Goal: Information Seeking & Learning: Learn about a topic

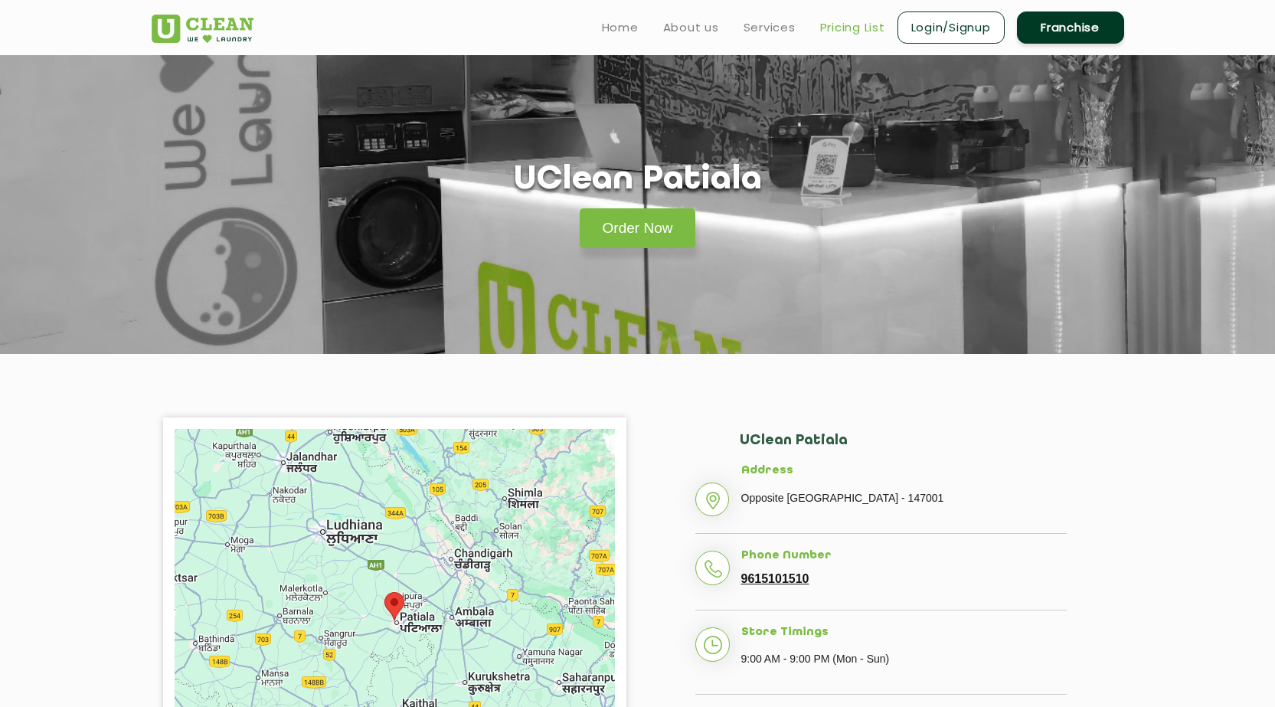
click at [844, 35] on link "Pricing List" at bounding box center [852, 27] width 65 height 18
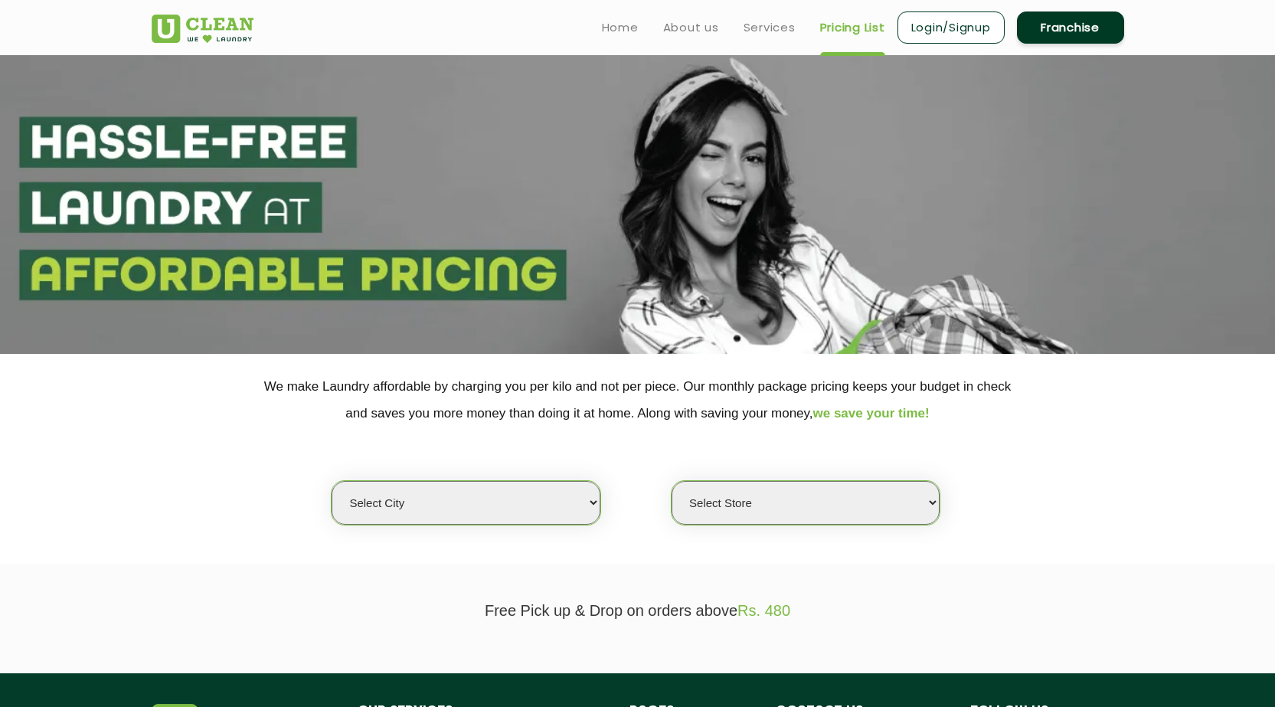
click at [467, 513] on select "Select city [GEOGRAPHIC_DATA] [GEOGRAPHIC_DATA] [GEOGRAPHIC_DATA] [GEOGRAPHIC_D…" at bounding box center [465, 503] width 268 height 44
select select "27"
click at [331, 481] on select "Select city [GEOGRAPHIC_DATA] [GEOGRAPHIC_DATA] [GEOGRAPHIC_DATA] [GEOGRAPHIC_D…" at bounding box center [465, 503] width 268 height 44
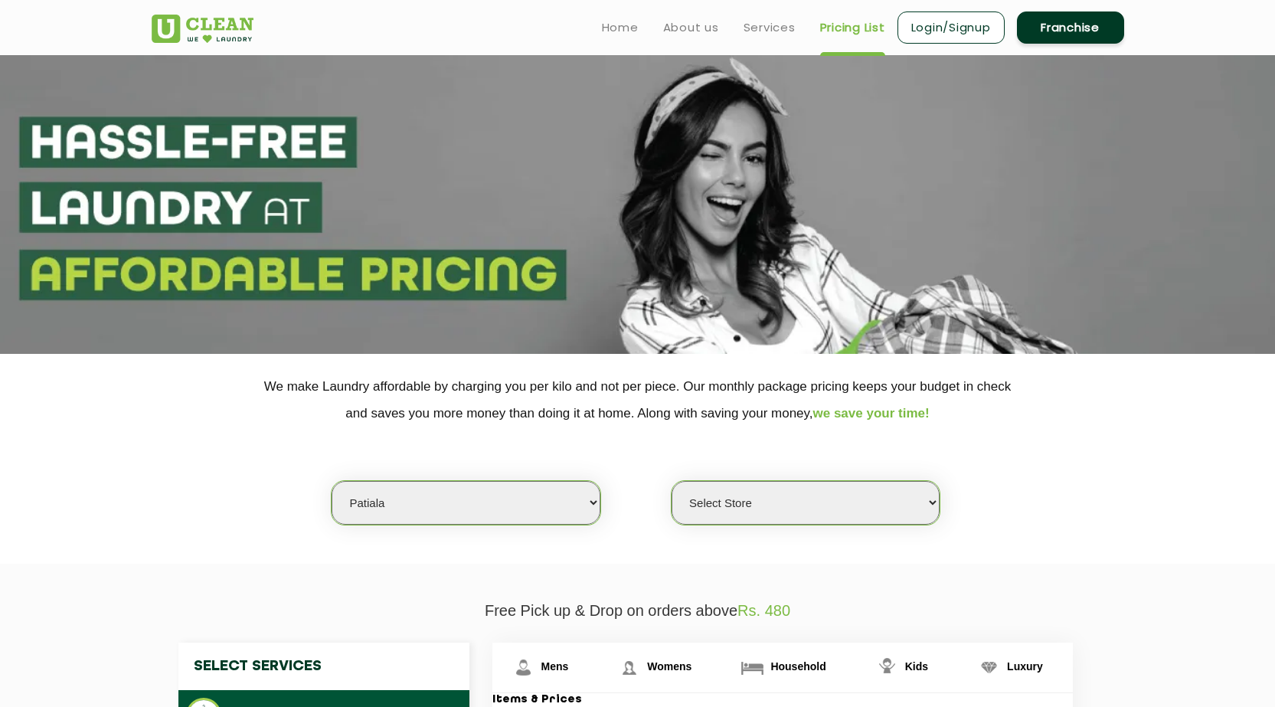
click at [893, 498] on select "Select Store UClean Patiala [PERSON_NAME] Enclave [GEOGRAPHIC_DATA]" at bounding box center [805, 503] width 268 height 44
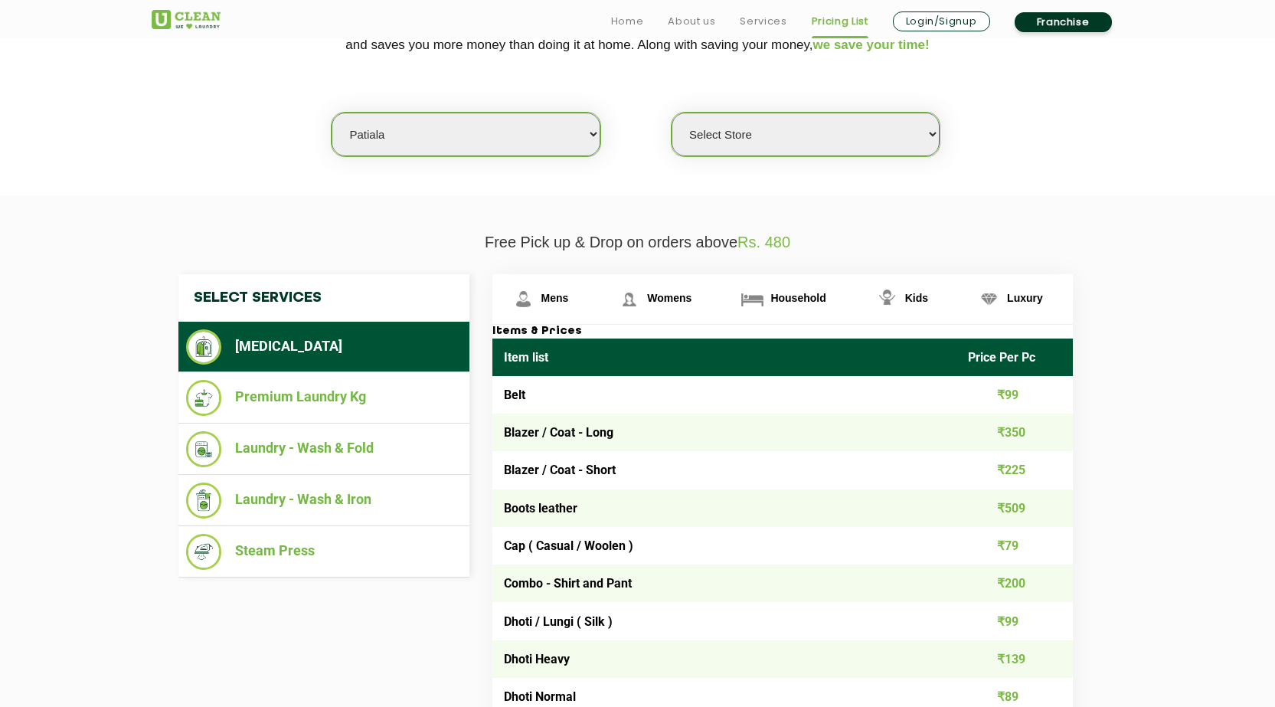
scroll to position [383, 0]
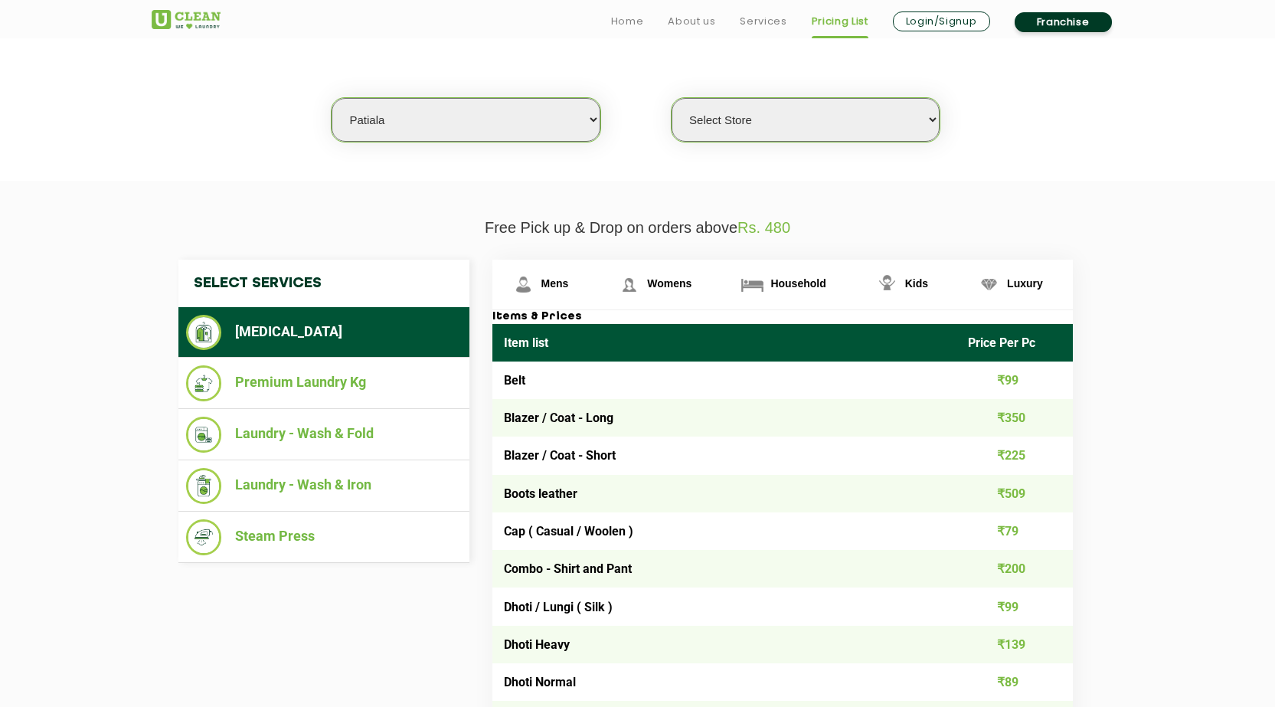
click at [858, 117] on select "Select Store UClean Patiala [PERSON_NAME] Enclave [GEOGRAPHIC_DATA]" at bounding box center [805, 120] width 268 height 44
click at [671, 98] on select "Select Store UClean Patiala [PERSON_NAME] Enclave [GEOGRAPHIC_DATA]" at bounding box center [805, 120] width 268 height 44
click at [778, 116] on select "Select Store UClean Patiala [PERSON_NAME] Enclave [GEOGRAPHIC_DATA]" at bounding box center [805, 120] width 268 height 44
select select "429"
click at [671, 98] on select "Select Store UClean Patiala [PERSON_NAME] Enclave [GEOGRAPHIC_DATA]" at bounding box center [805, 120] width 268 height 44
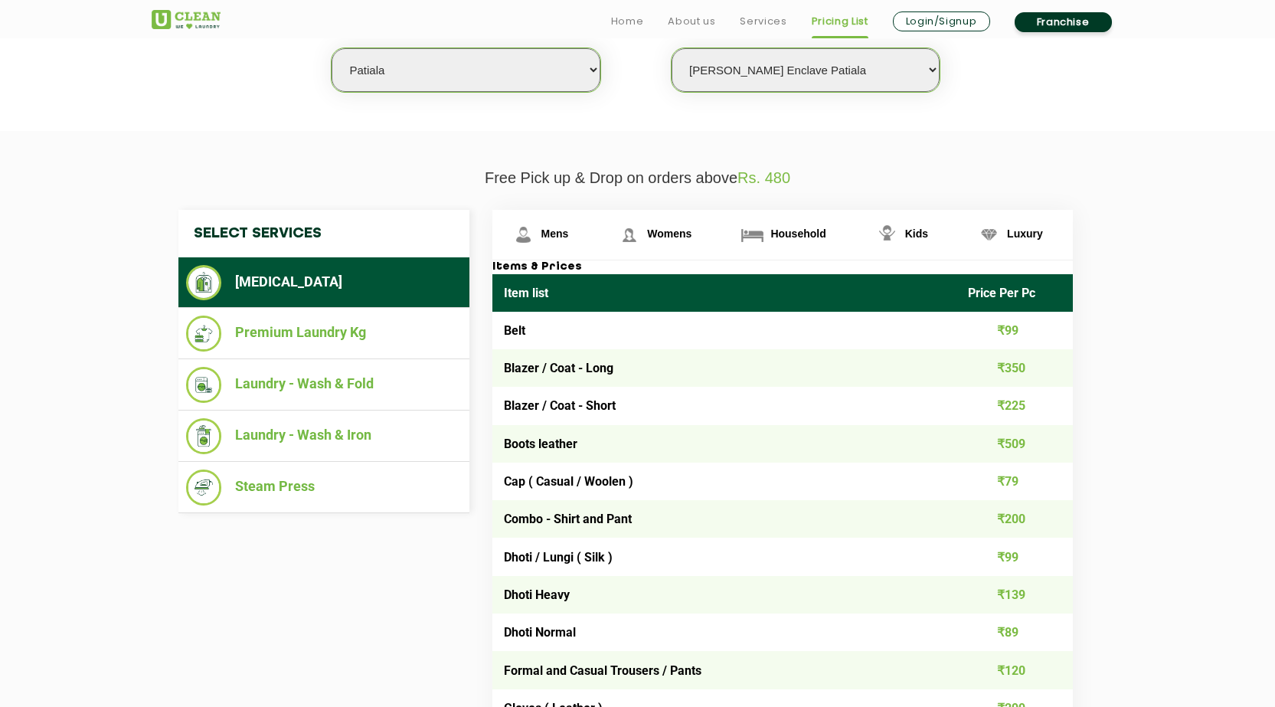
scroll to position [459, 0]
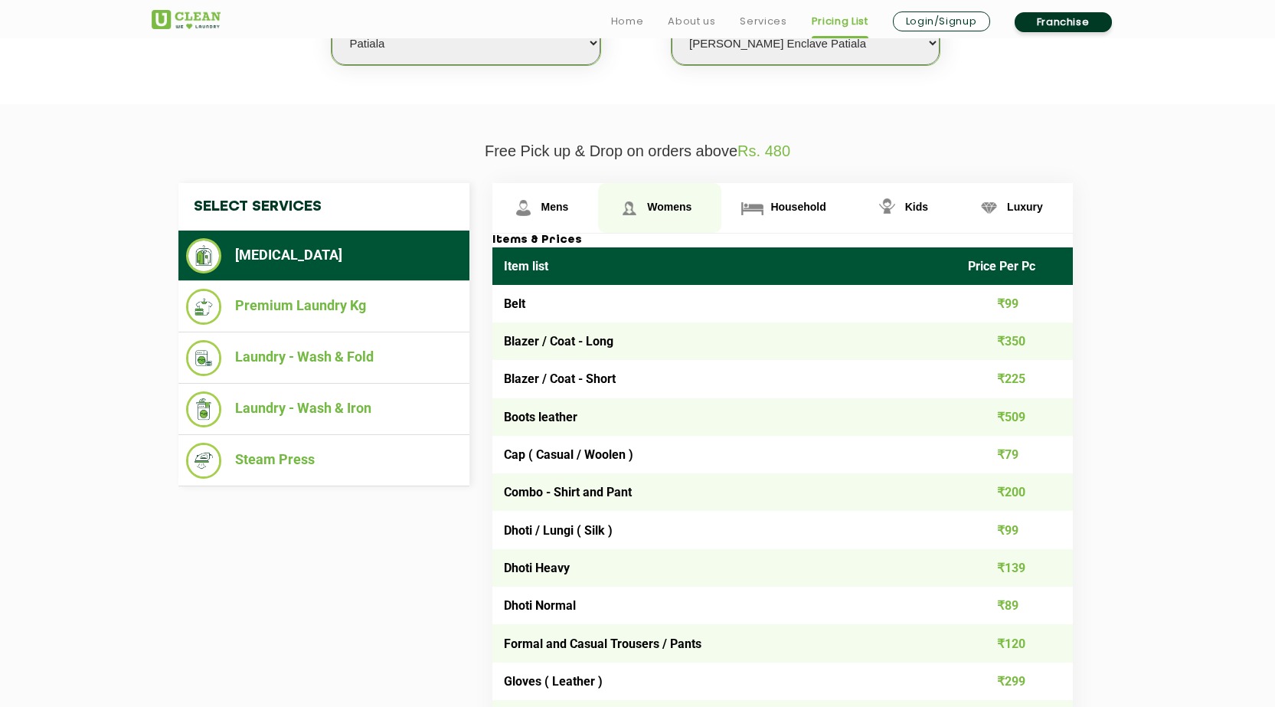
click at [671, 209] on span "Womens" at bounding box center [669, 207] width 44 height 12
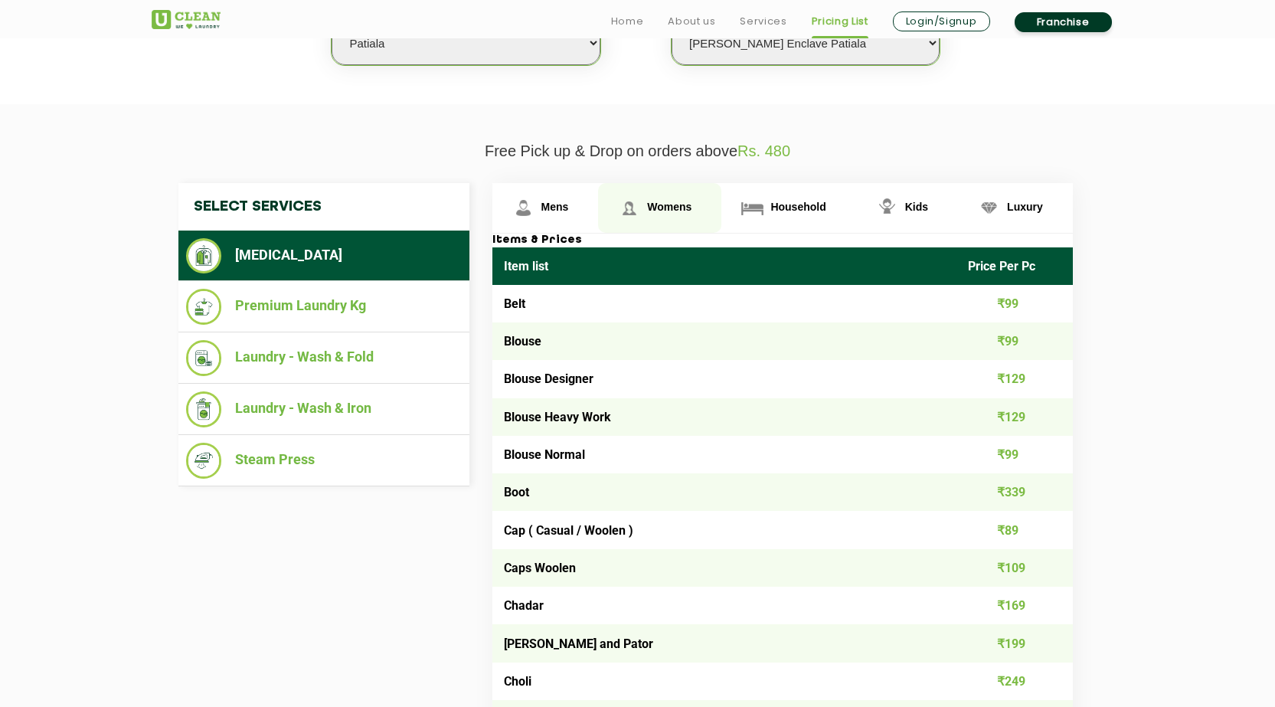
click at [678, 201] on span "Womens" at bounding box center [669, 207] width 44 height 12
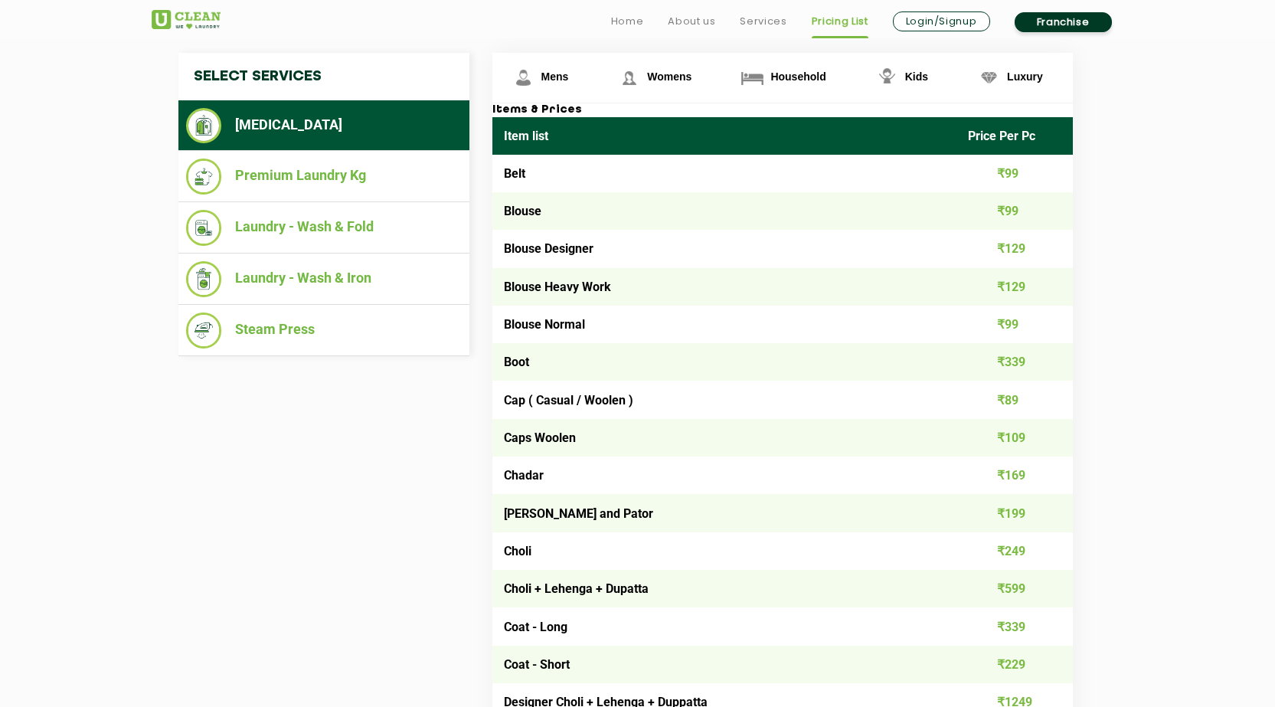
scroll to position [612, 0]
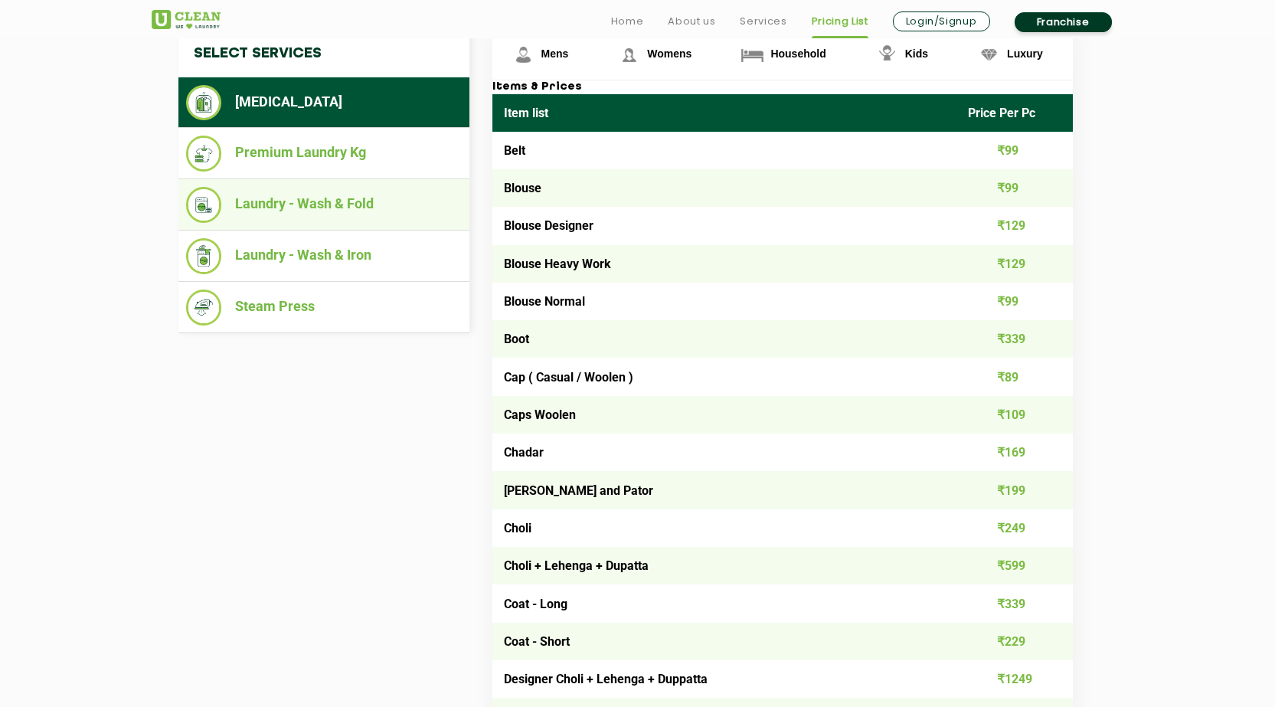
click at [361, 194] on li "Laundry - Wash & Fold" at bounding box center [324, 205] width 276 height 36
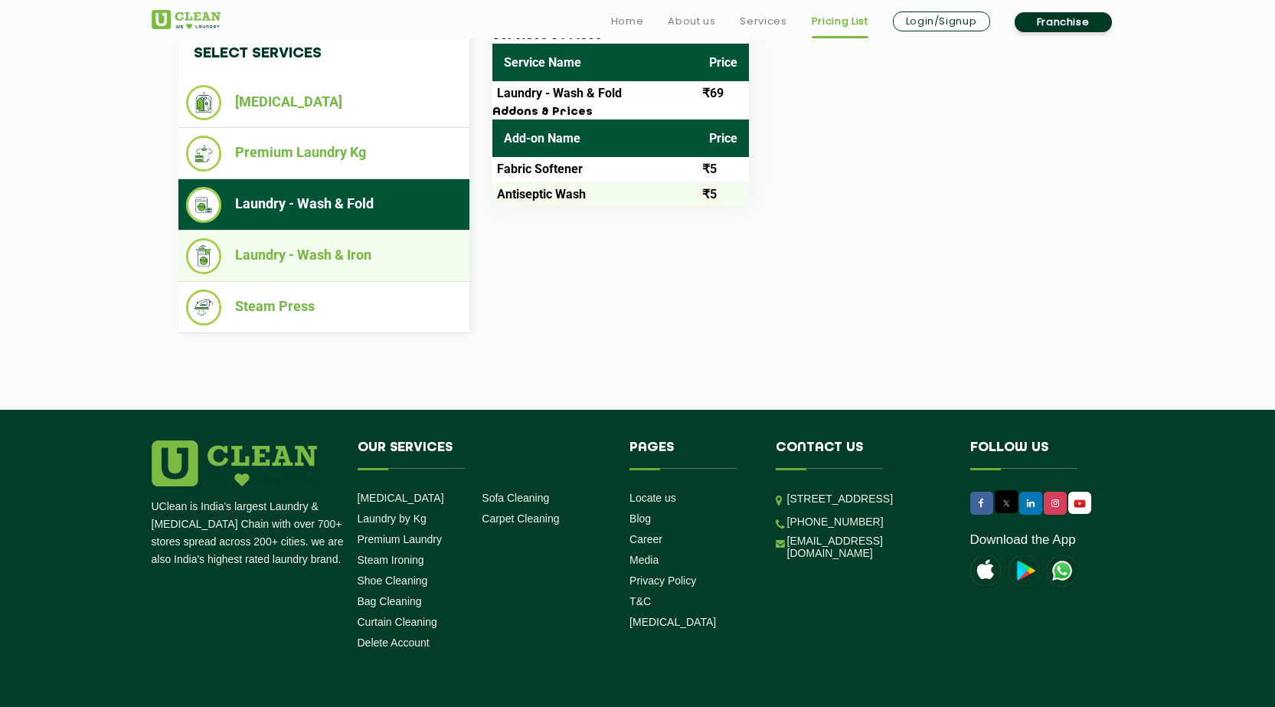
click at [333, 246] on li "Laundry - Wash & Iron" at bounding box center [324, 256] width 276 height 36
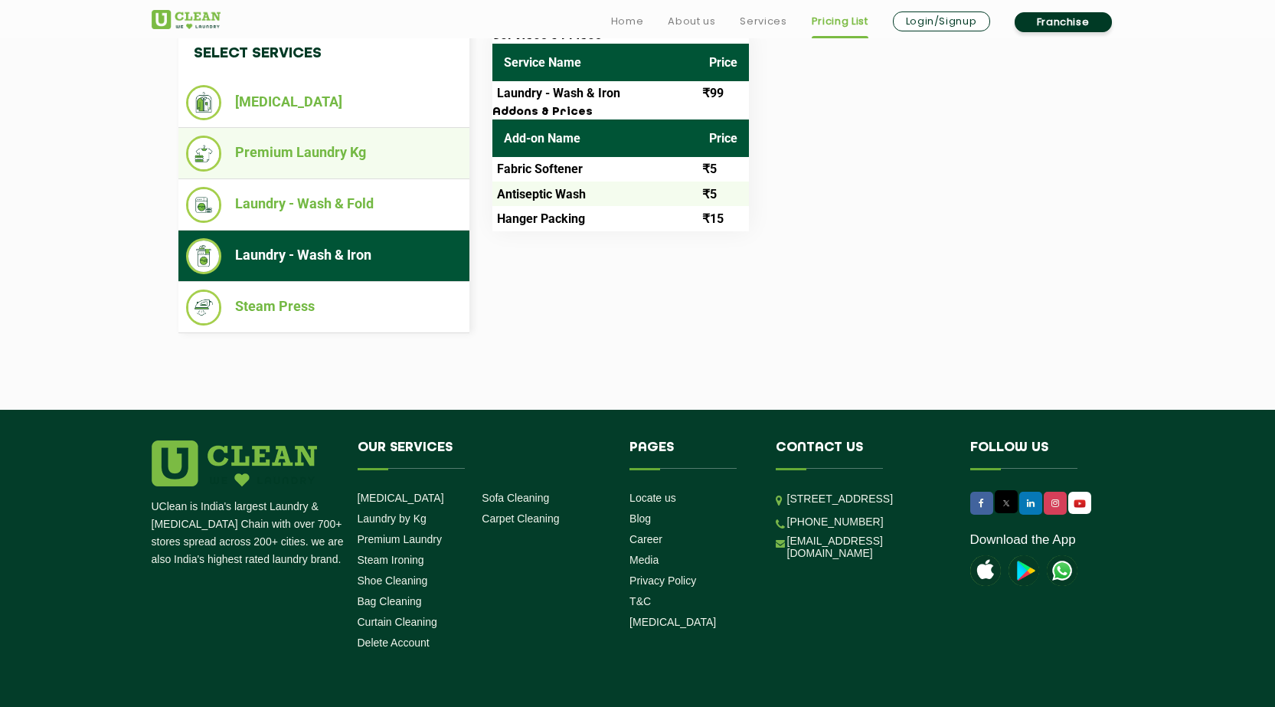
click at [358, 160] on li "Premium Laundry Kg" at bounding box center [324, 154] width 276 height 36
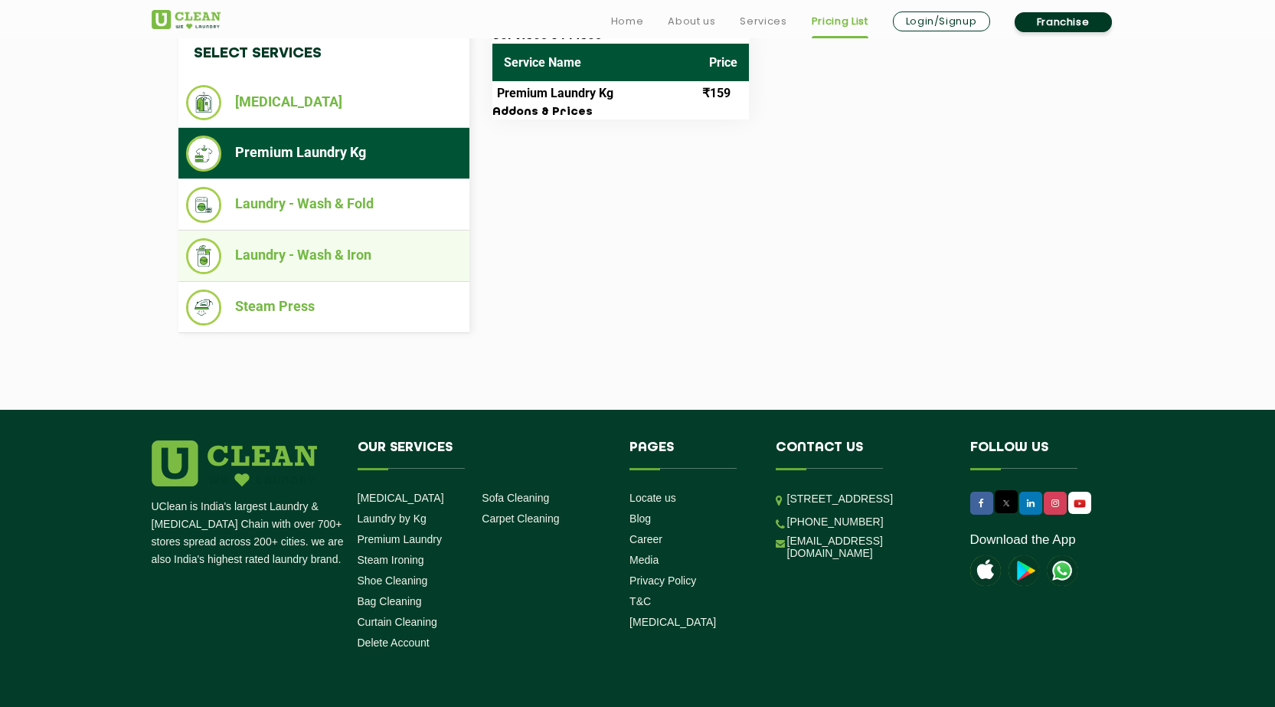
click at [362, 256] on li "Laundry - Wash & Iron" at bounding box center [324, 256] width 276 height 36
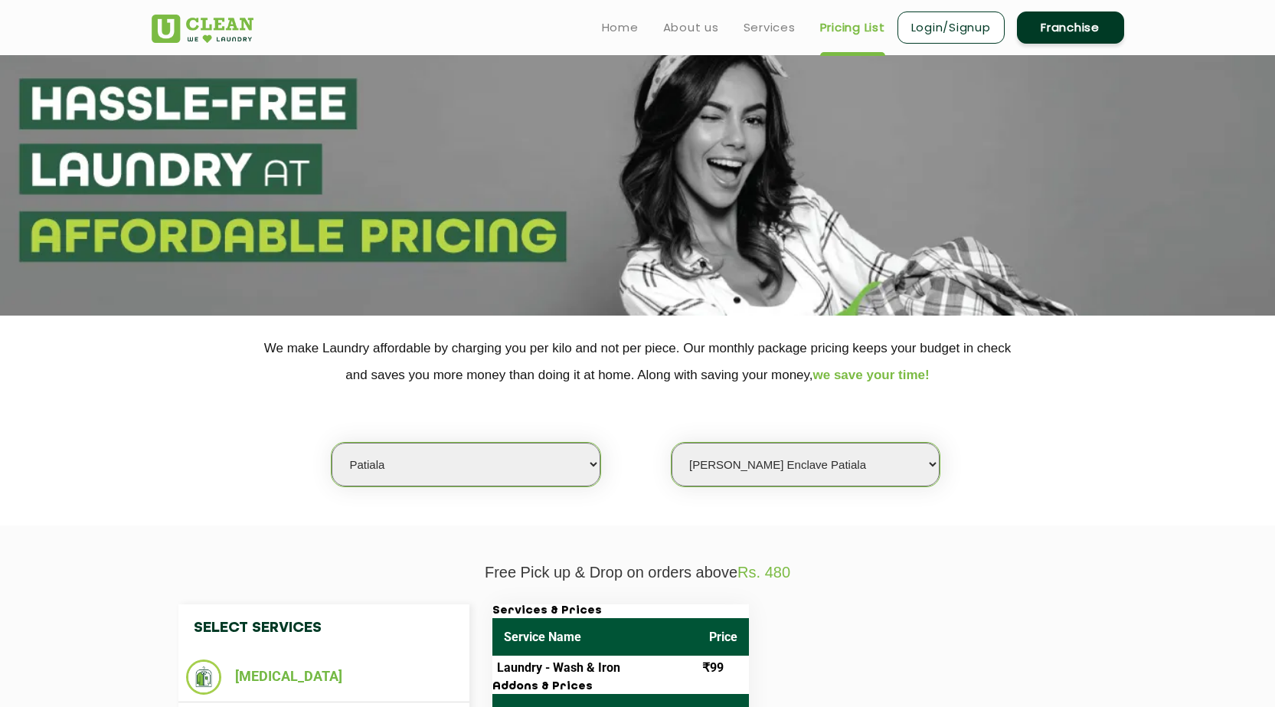
scroll to position [0, 0]
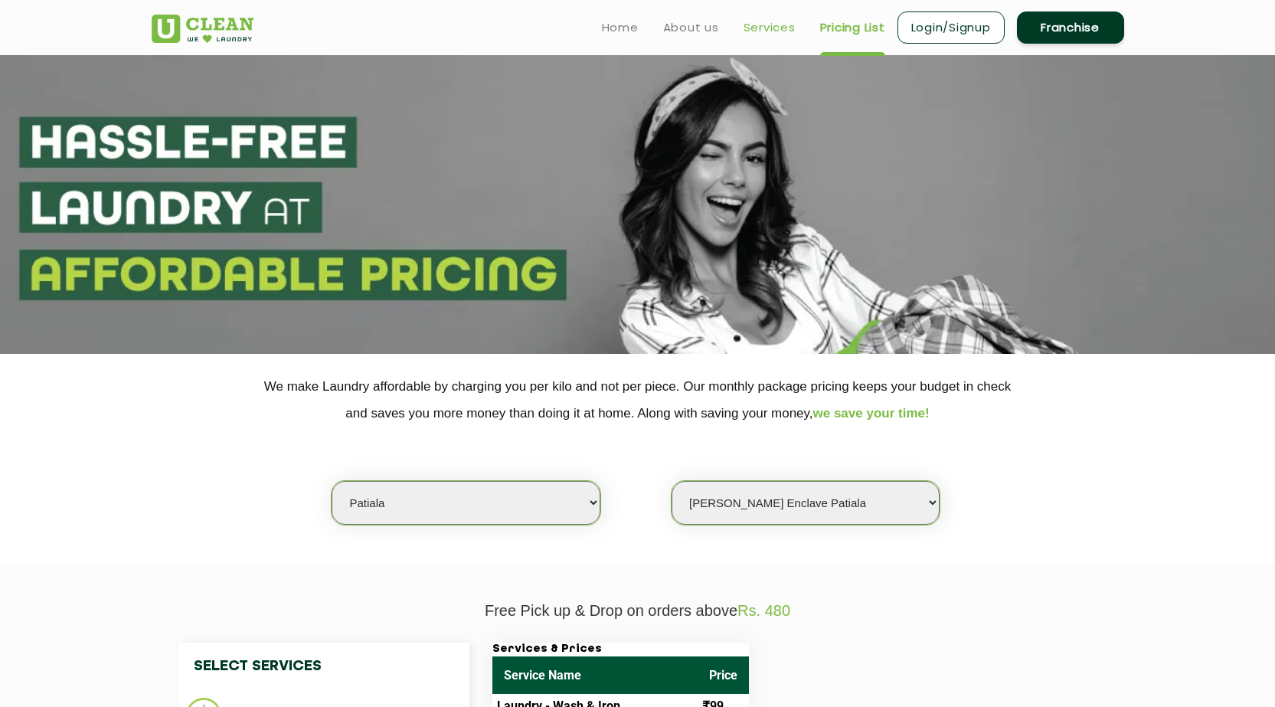
click at [770, 20] on link "Services" at bounding box center [769, 27] width 52 height 18
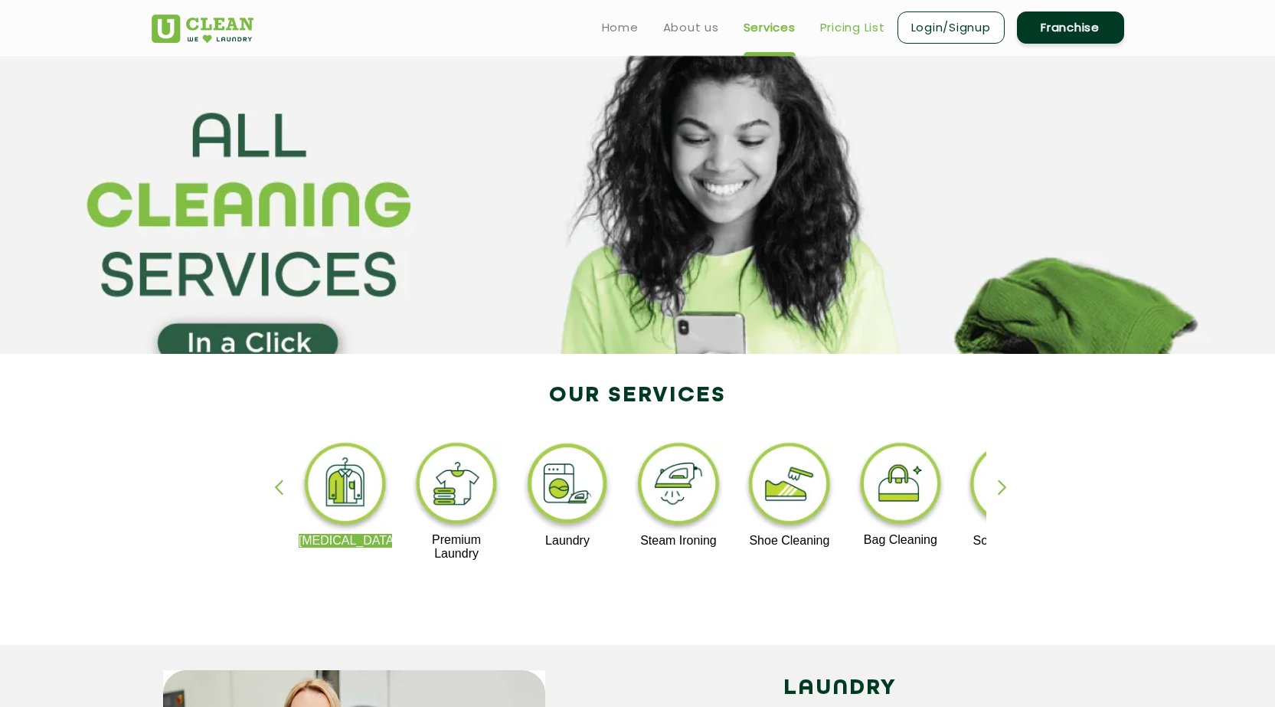
click at [851, 30] on link "Pricing List" at bounding box center [852, 27] width 65 height 18
